Goal: Find contact information: Find contact information

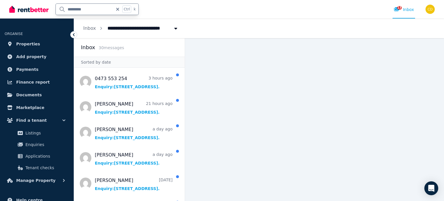
click at [104, 13] on input "*********" at bounding box center [84, 9] width 57 height 11
click at [99, 11] on input "*********" at bounding box center [84, 9] width 57 height 11
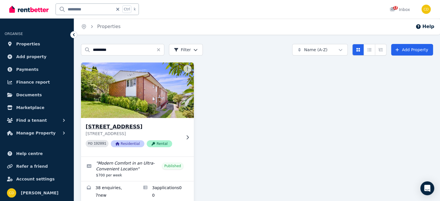
click at [145, 123] on h3 "[STREET_ADDRESS]" at bounding box center [133, 127] width 95 height 8
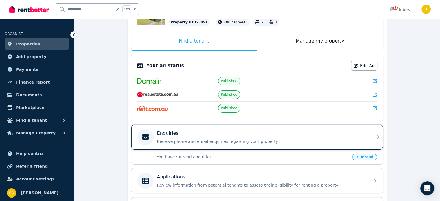
scroll to position [116, 0]
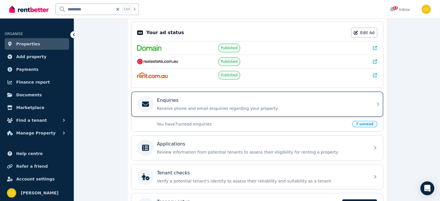
click at [236, 108] on p "Receive phone and email enquiries regarding your property" at bounding box center [261, 109] width 209 height 6
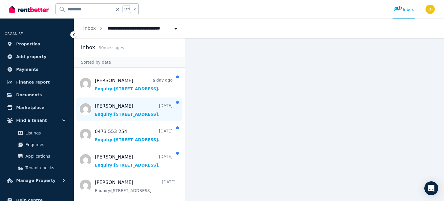
scroll to position [116, 0]
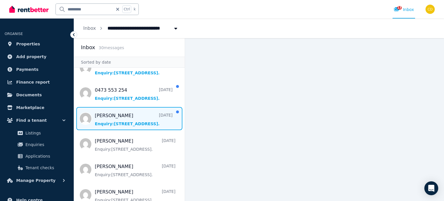
click at [139, 114] on span "Message list" at bounding box center [129, 118] width 111 height 23
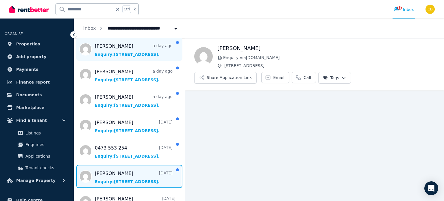
scroll to position [87, 0]
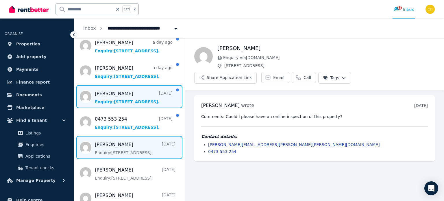
click at [137, 97] on span "Message list" at bounding box center [129, 96] width 111 height 23
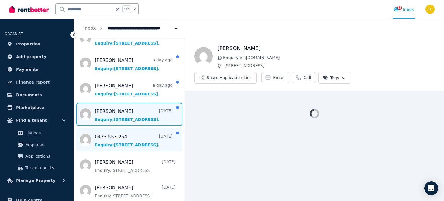
scroll to position [58, 0]
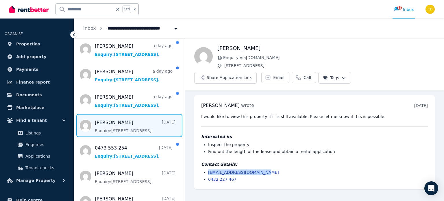
drag, startPoint x: 263, startPoint y: 158, endPoint x: 204, endPoint y: 158, distance: 59.3
click at [208, 169] on li "[EMAIL_ADDRESS][DOMAIN_NAME]" at bounding box center [318, 172] width 220 height 6
copy link "[EMAIL_ADDRESS][DOMAIN_NAME]"
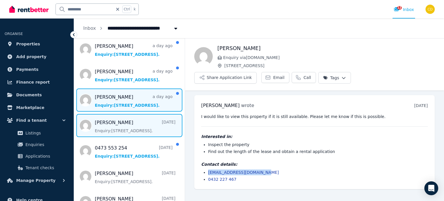
click at [127, 100] on span "Message list" at bounding box center [129, 99] width 111 height 23
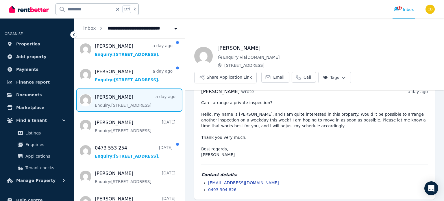
scroll to position [17, 0]
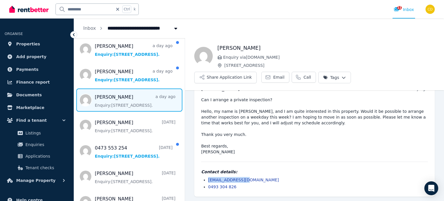
drag, startPoint x: 252, startPoint y: 180, endPoint x: 207, endPoint y: 177, distance: 44.4
click at [207, 177] on ul "[EMAIL_ADDRESS][DOMAIN_NAME] 0493 304 826" at bounding box center [314, 183] width 227 height 13
copy link "[EMAIL_ADDRESS][DOMAIN_NAME]"
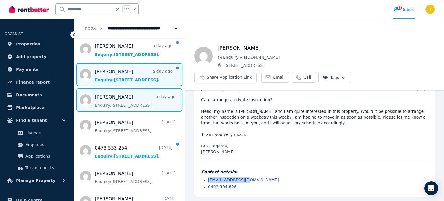
click at [125, 74] on span "Message list" at bounding box center [129, 74] width 111 height 23
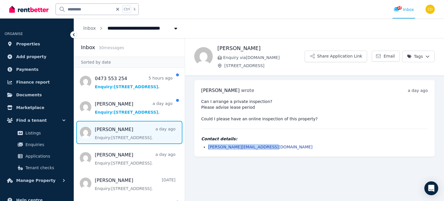
drag, startPoint x: 267, startPoint y: 148, endPoint x: 204, endPoint y: 153, distance: 63.3
click at [204, 153] on div "[PERSON_NAME] wrote a day ago 1:59 pm [DATE][DATE] Can I arrange a private insp…" at bounding box center [314, 118] width 241 height 77
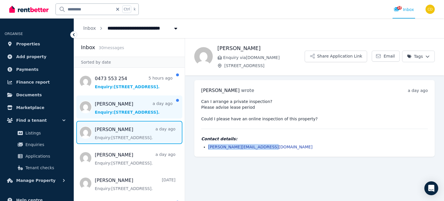
copy link "[PERSON_NAME][EMAIL_ADDRESS][DOMAIN_NAME]"
click at [135, 105] on span "Message list" at bounding box center [129, 106] width 111 height 23
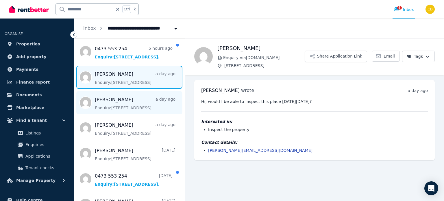
scroll to position [29, 0]
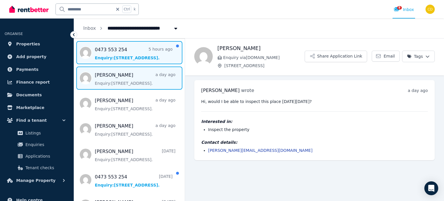
click at [138, 53] on span "Message list" at bounding box center [129, 52] width 111 height 23
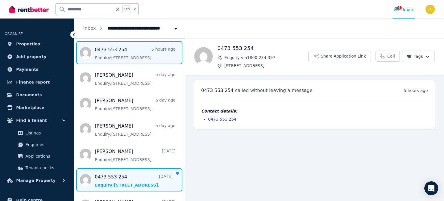
click at [136, 176] on span "Message list" at bounding box center [129, 179] width 111 height 23
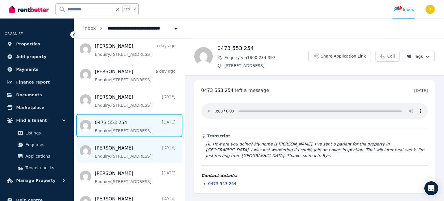
scroll to position [87, 0]
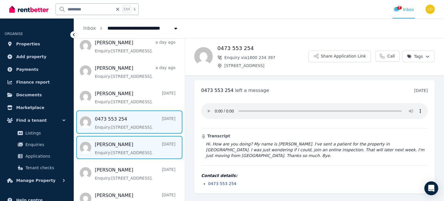
click at [134, 145] on span "Message list" at bounding box center [129, 147] width 111 height 23
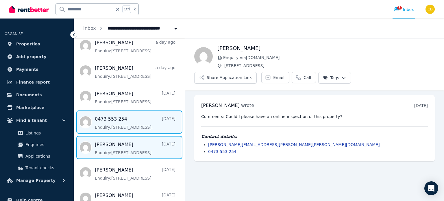
click at [132, 118] on span "Message list" at bounding box center [129, 121] width 111 height 23
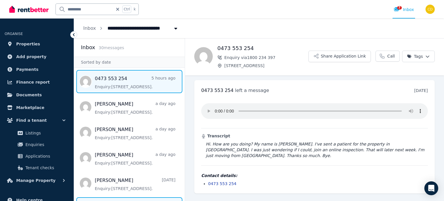
click at [129, 81] on span "Message list" at bounding box center [129, 81] width 111 height 23
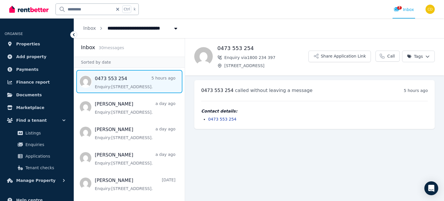
click at [393, 8] on div "7 Inbox" at bounding box center [400, 9] width 29 height 19
click at [402, 9] on div "7" at bounding box center [398, 10] width 9 height 6
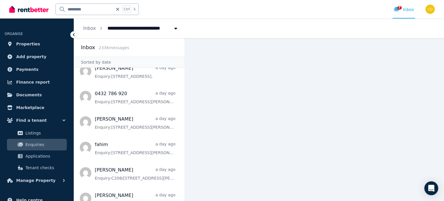
scroll to position [260, 0]
